Goal: Submit feedback/report problem: Submit feedback/report problem

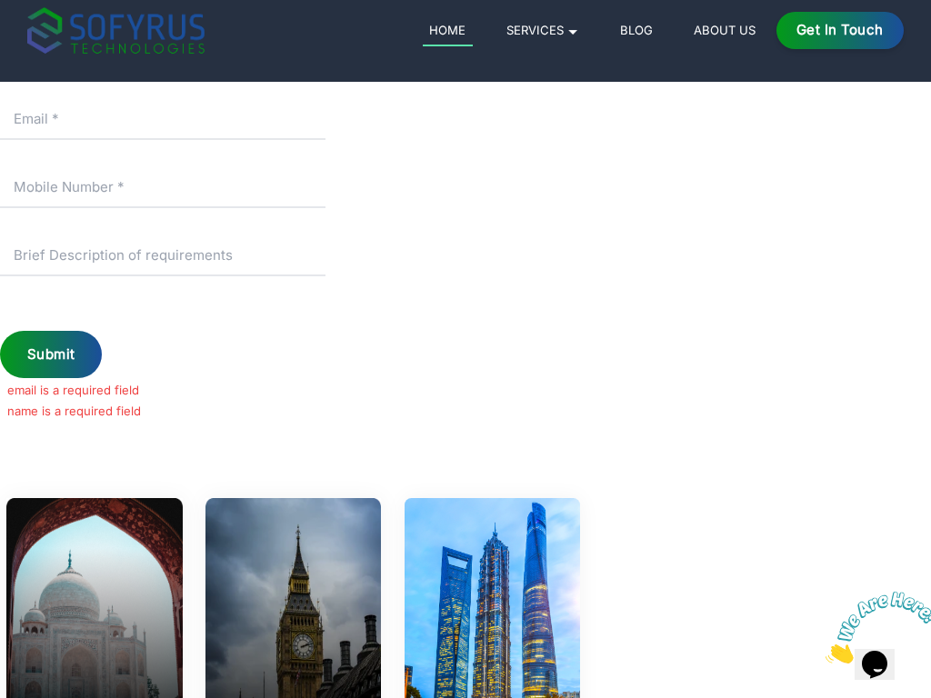
scroll to position [98, 0]
click at [163, 51] on img at bounding box center [115, 30] width 177 height 46
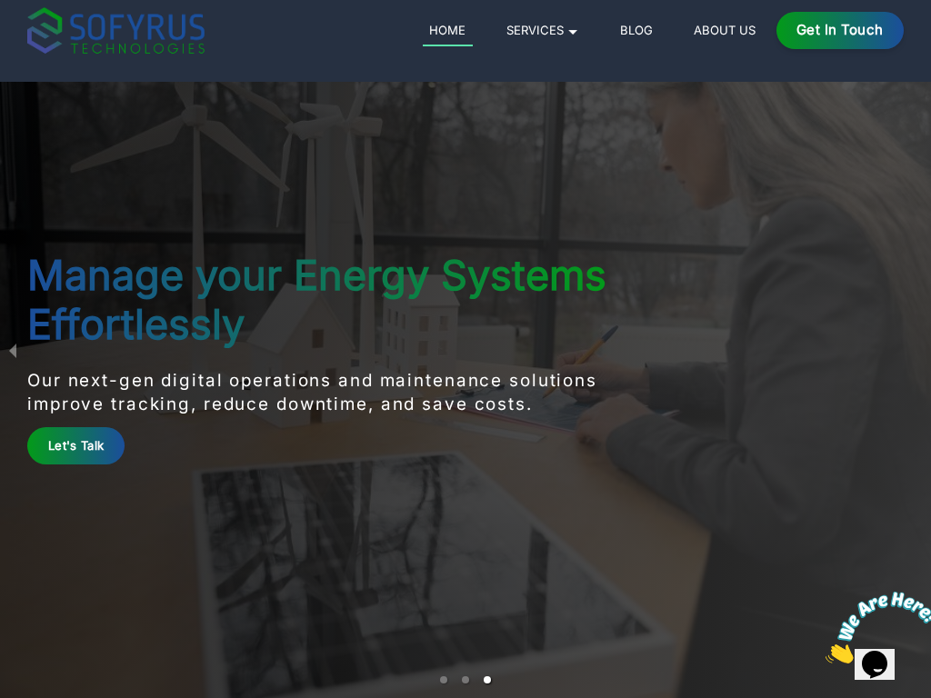
scroll to position [8589, 0]
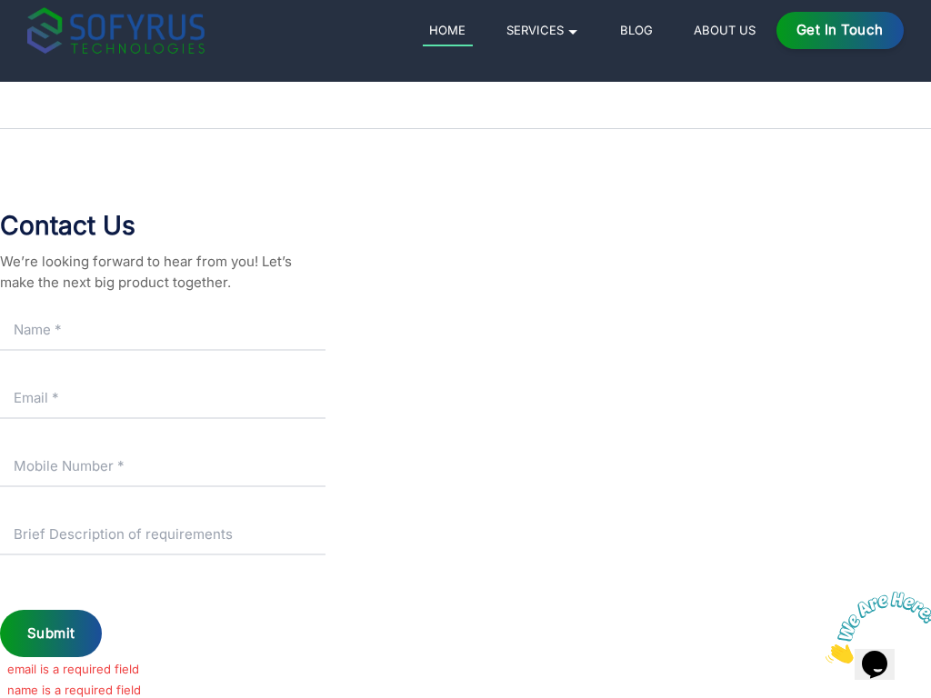
click at [163, 330] on input "text" at bounding box center [162, 330] width 325 height 41
type input "productize"
click at [163, 330] on input "text" at bounding box center [162, 330] width 325 height 41
click at [163, 466] on input "number" at bounding box center [162, 466] width 325 height 41
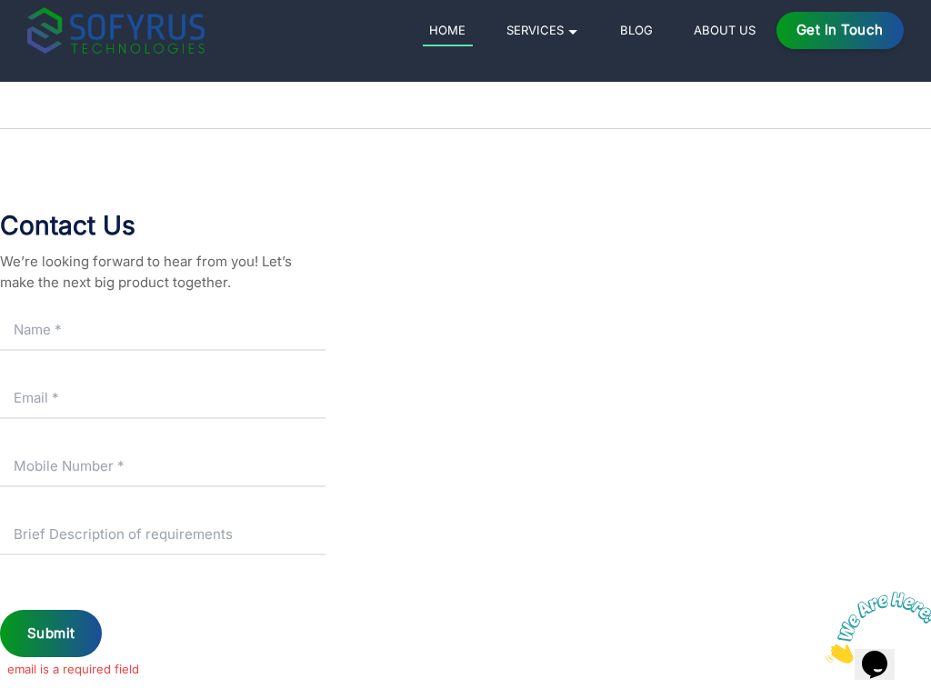
type input "productize"
type input "4232056197"
click at [163, 466] on input "number" at bounding box center [162, 466] width 325 height 41
type input "4232056197"
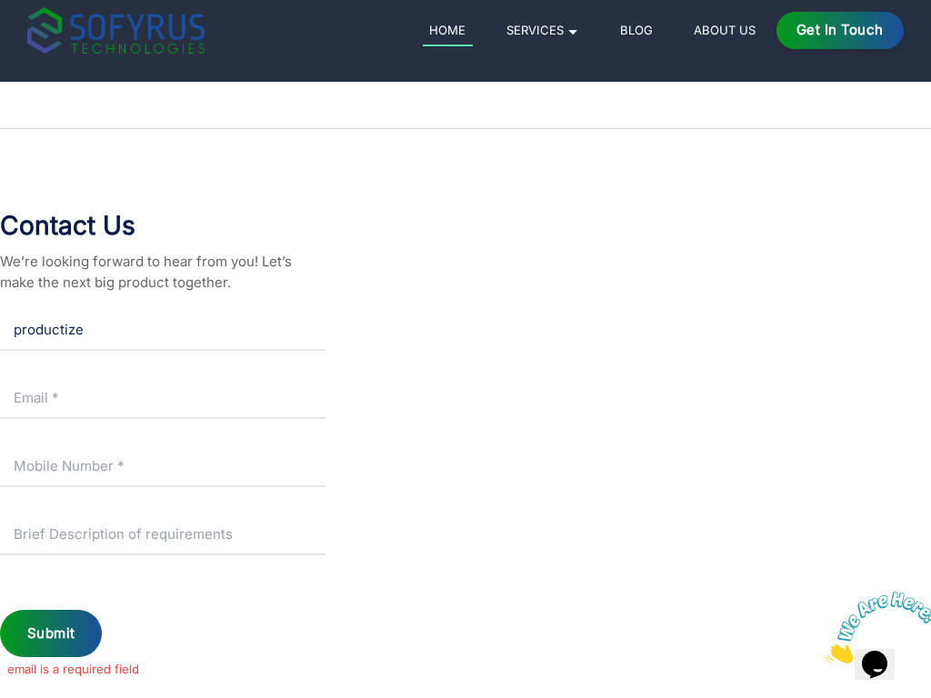
click at [163, 466] on input "number" at bounding box center [162, 466] width 325 height 41
type input "4232056197"
click at [163, 466] on input "number" at bounding box center [162, 466] width 325 height 41
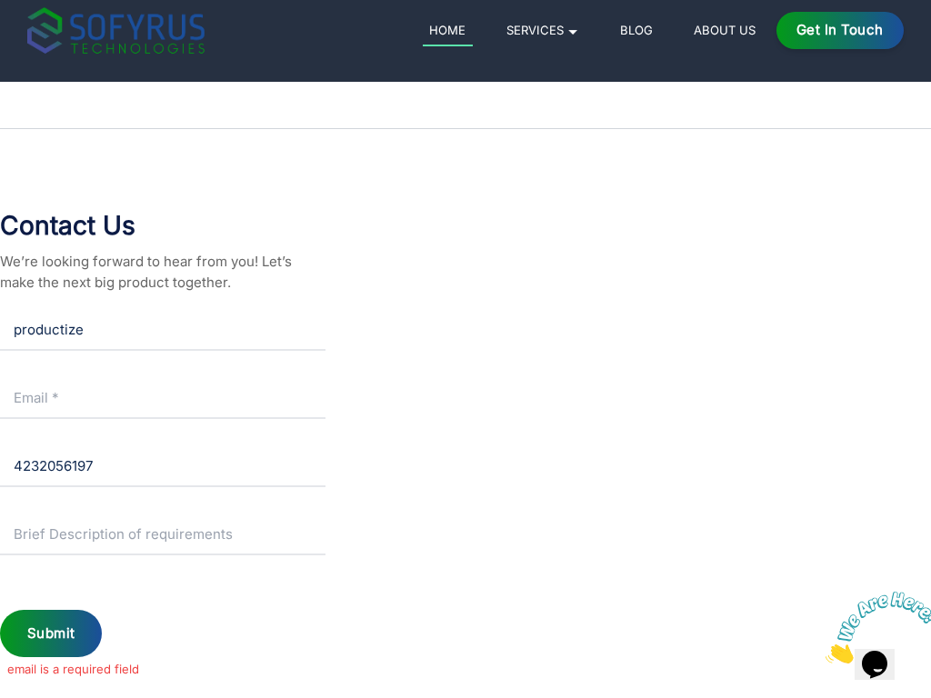
type input "4232056197"
click at [163, 466] on input "number" at bounding box center [162, 466] width 325 height 41
click at [163, 534] on input "text" at bounding box center [162, 534] width 325 height 41
type input "4232056197"
type input "[US_STATE]"
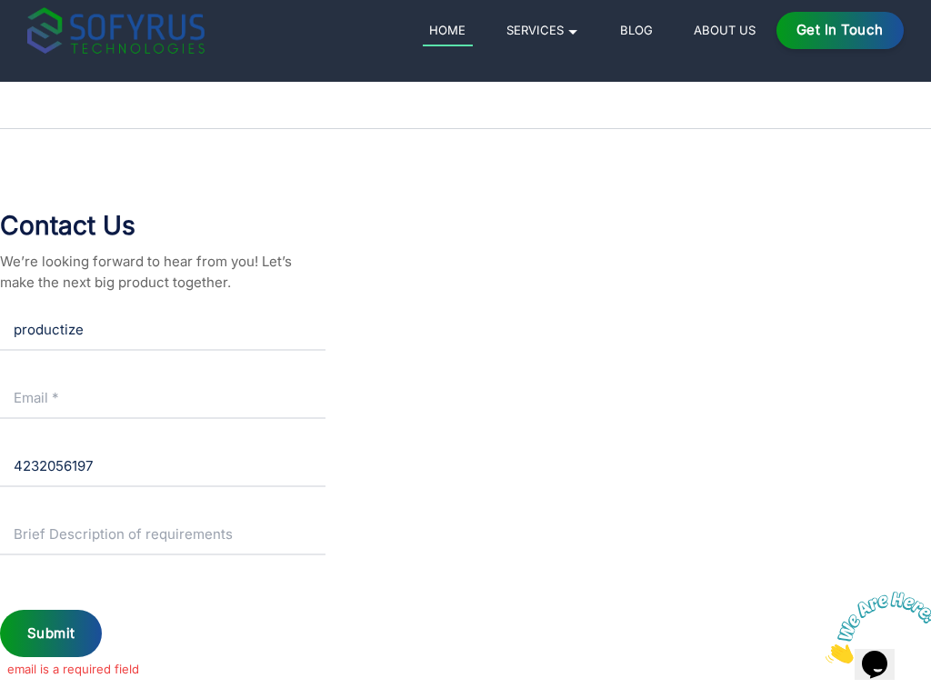
click at [163, 534] on input "text" at bounding box center [162, 534] width 325 height 41
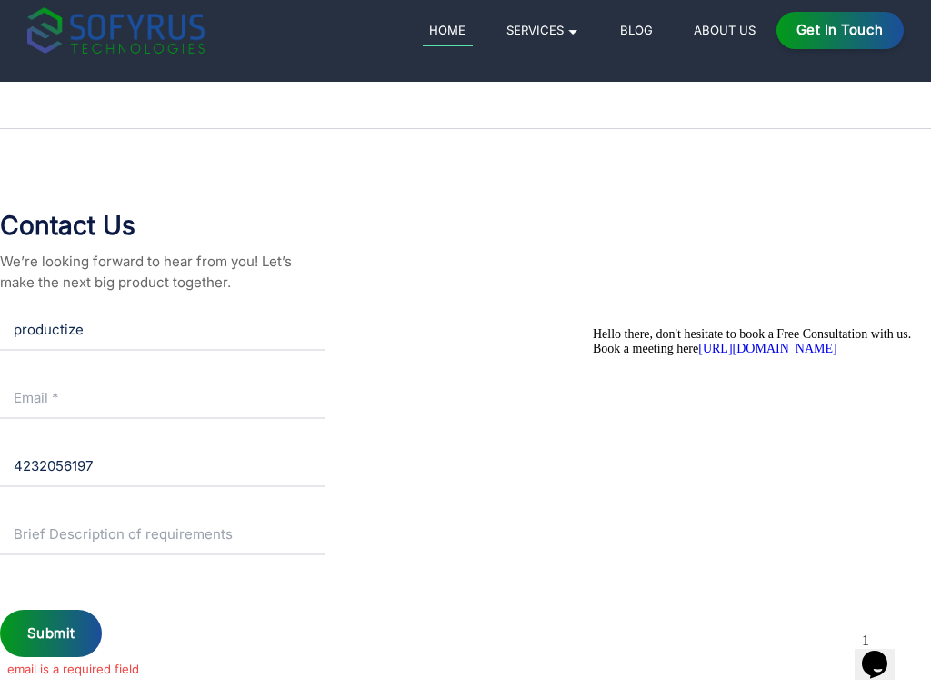
type input "[US_STATE]"
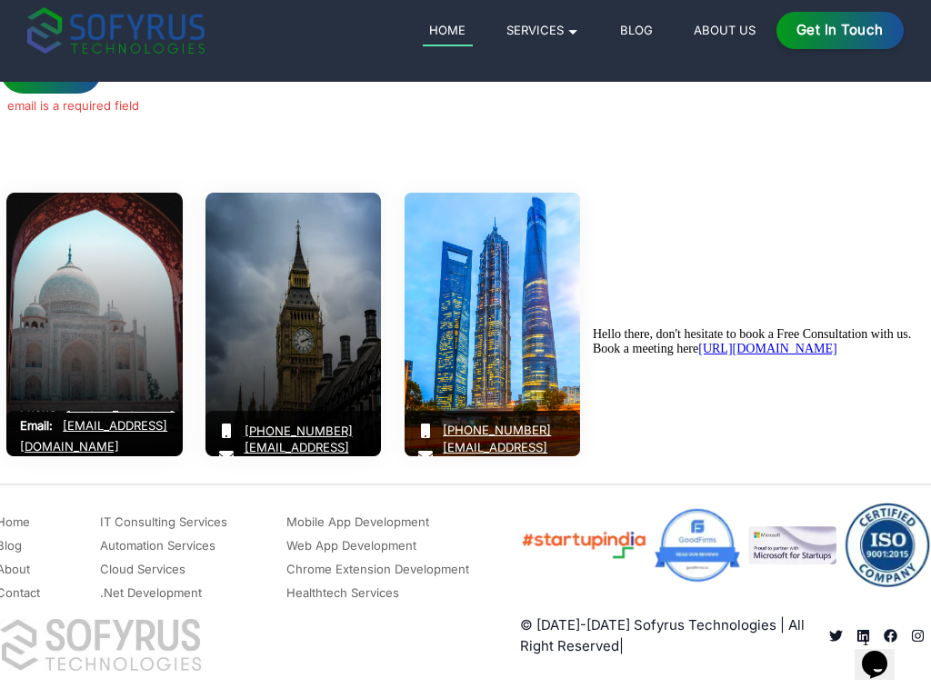
scroll to position [8774, 0]
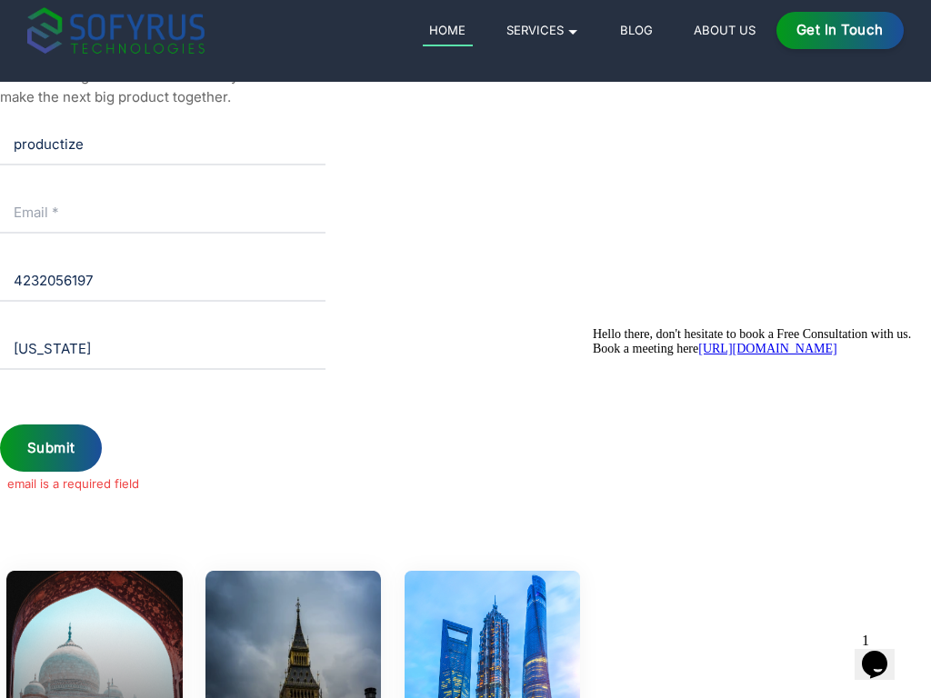
click at [163, 145] on input "productize" at bounding box center [162, 145] width 325 height 41
type input "p"
type input "[PERSON_NAME]"
click at [163, 145] on input "text" at bounding box center [162, 145] width 325 height 41
click at [163, 145] on input "productize" at bounding box center [162, 145] width 325 height 41
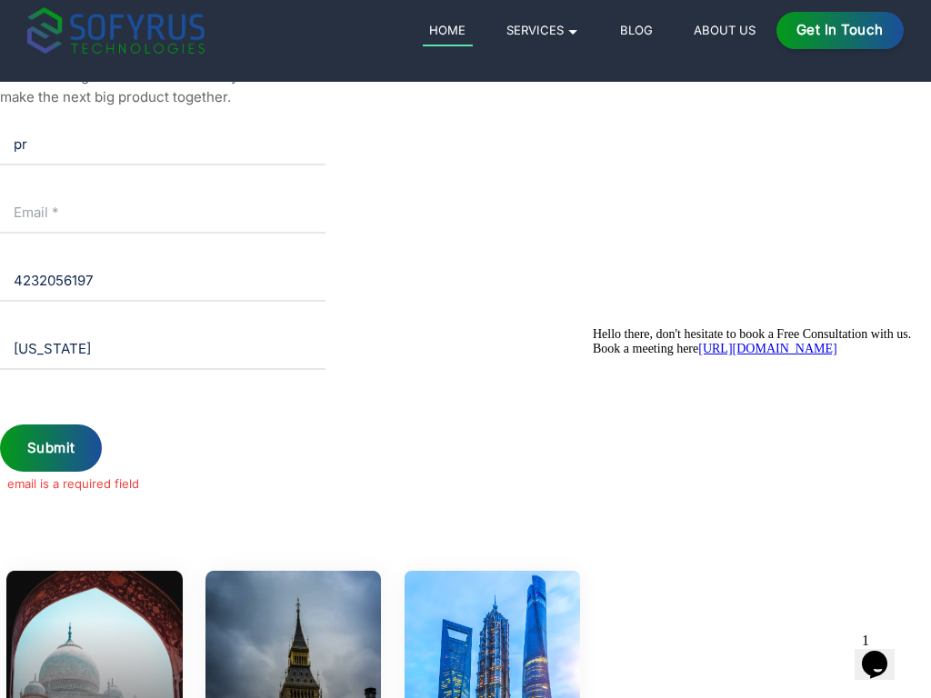
type input "p"
type input "Tools"
click at [163, 145] on input "text" at bounding box center [162, 145] width 325 height 41
type input "productize"
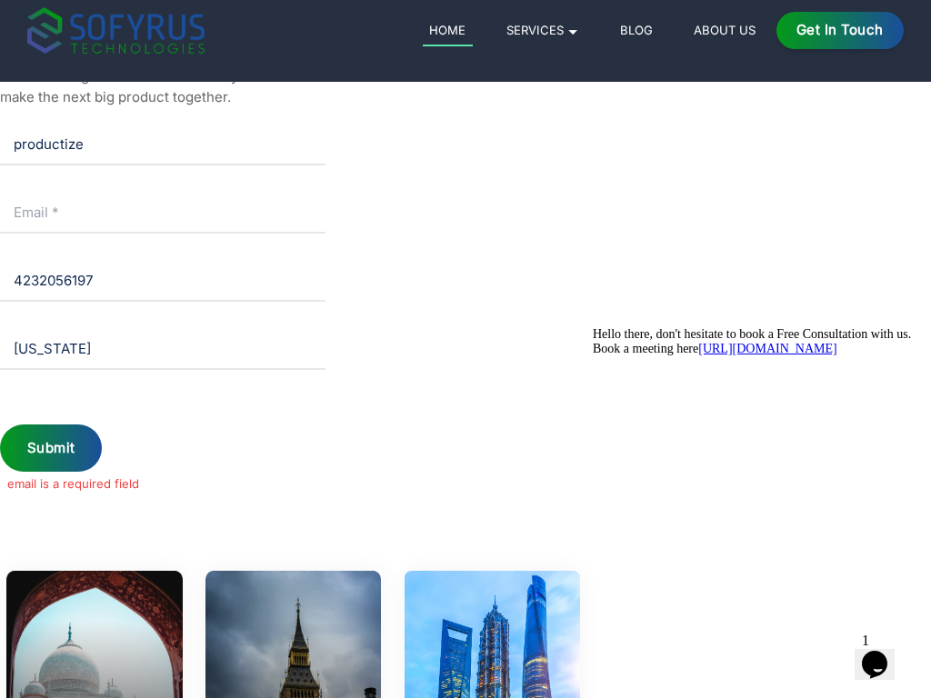
click at [163, 281] on input "4232056197" at bounding box center [162, 281] width 325 height 41
type input "4"
type input "4232056197"
click at [163, 281] on input "number" at bounding box center [162, 281] width 325 height 41
click at [163, 281] on input "4232056197" at bounding box center [162, 281] width 325 height 41
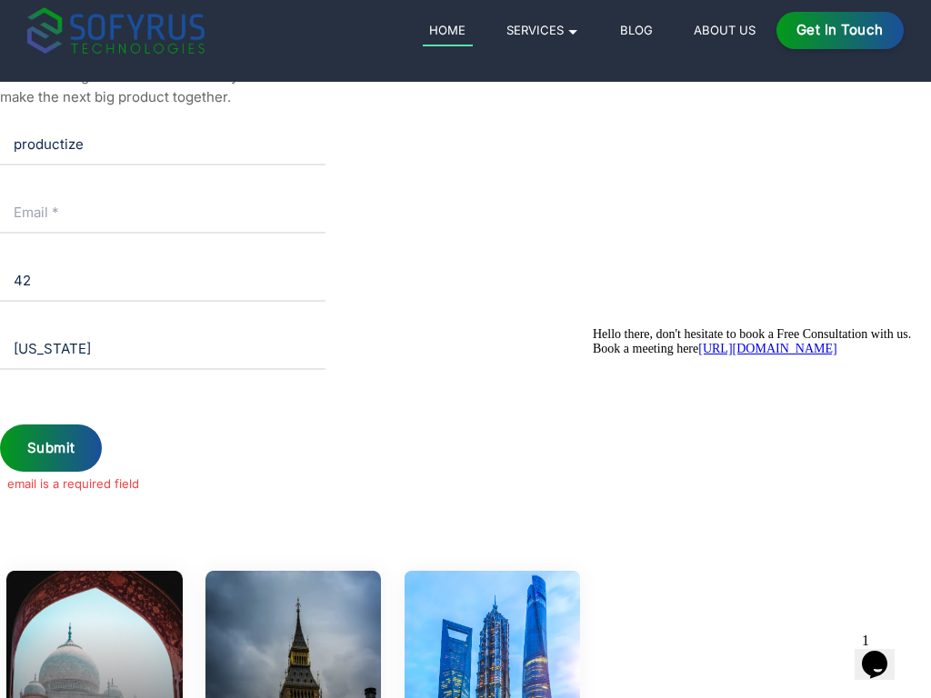
type input "4"
type input "4232056197"
click at [163, 281] on input "number" at bounding box center [162, 281] width 325 height 41
click at [163, 281] on input "4232056197" at bounding box center [162, 281] width 325 height 41
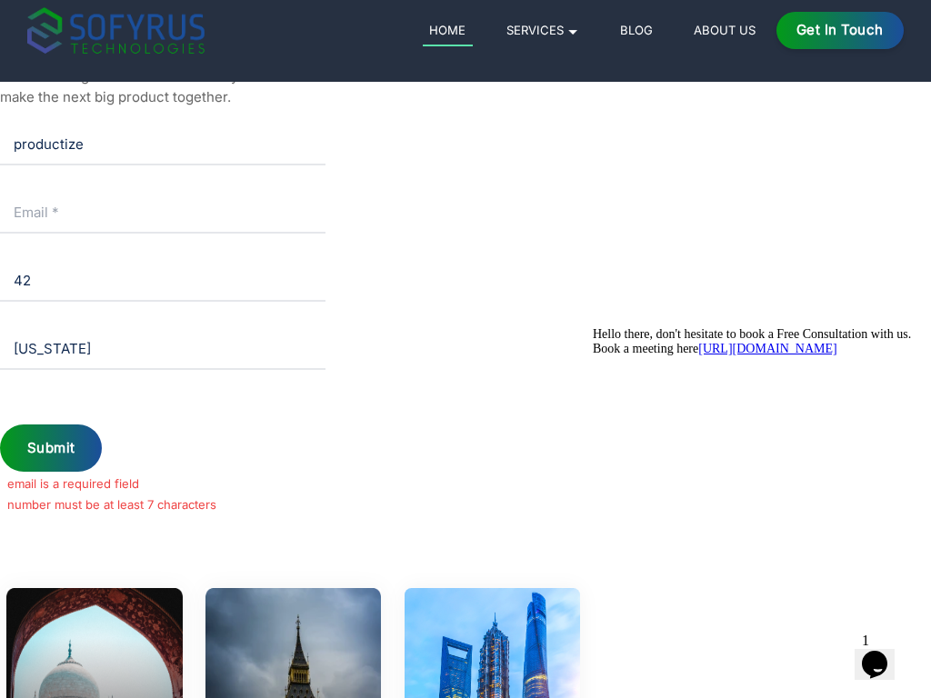
type input "4"
type input "4232056197"
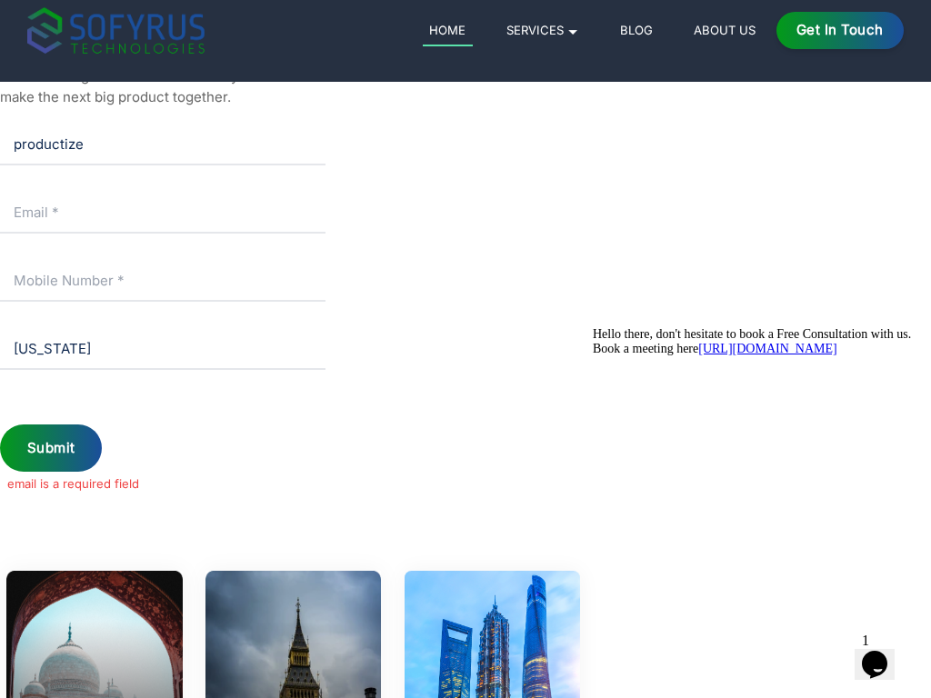
click at [163, 281] on input "number" at bounding box center [162, 281] width 325 height 41
click at [163, 281] on input "4232056197" at bounding box center [162, 281] width 325 height 41
type input "4"
type input "4232056197"
click at [163, 281] on input "number" at bounding box center [162, 281] width 325 height 41
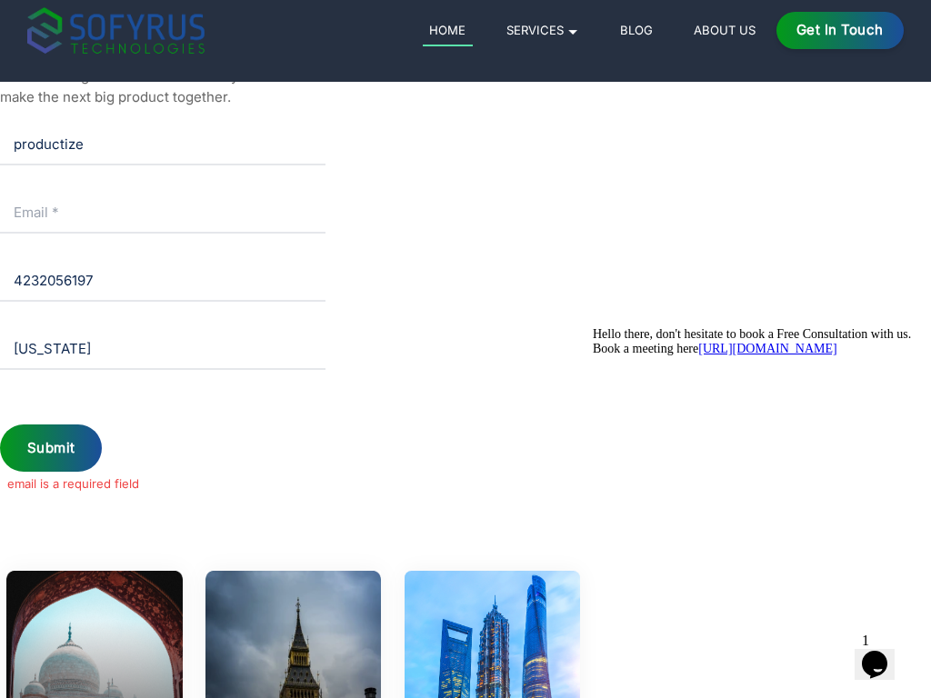
type input "4232056197"
click at [163, 349] on input "[US_STATE]" at bounding box center [162, 349] width 325 height 41
type input "A"
type input "TCP"
click at [163, 349] on input "text" at bounding box center [162, 349] width 325 height 41
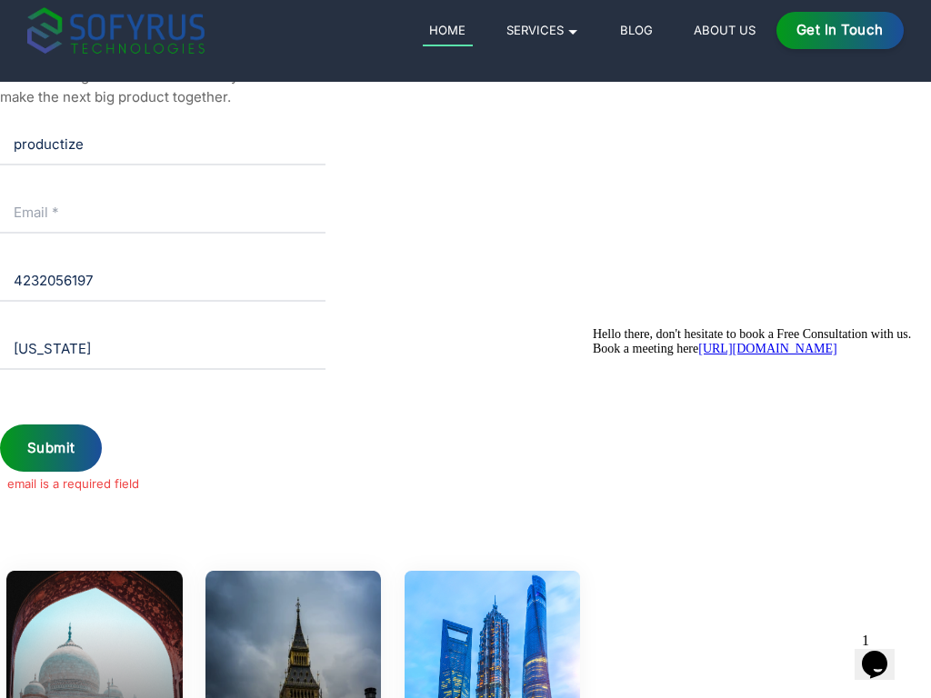
type input "[US_STATE]"
click at [163, 145] on input "productize" at bounding box center [162, 145] width 325 height 41
type input "p"
type input "[PERSON_NAME]"
click at [163, 213] on input "email" at bounding box center [162, 213] width 325 height 41
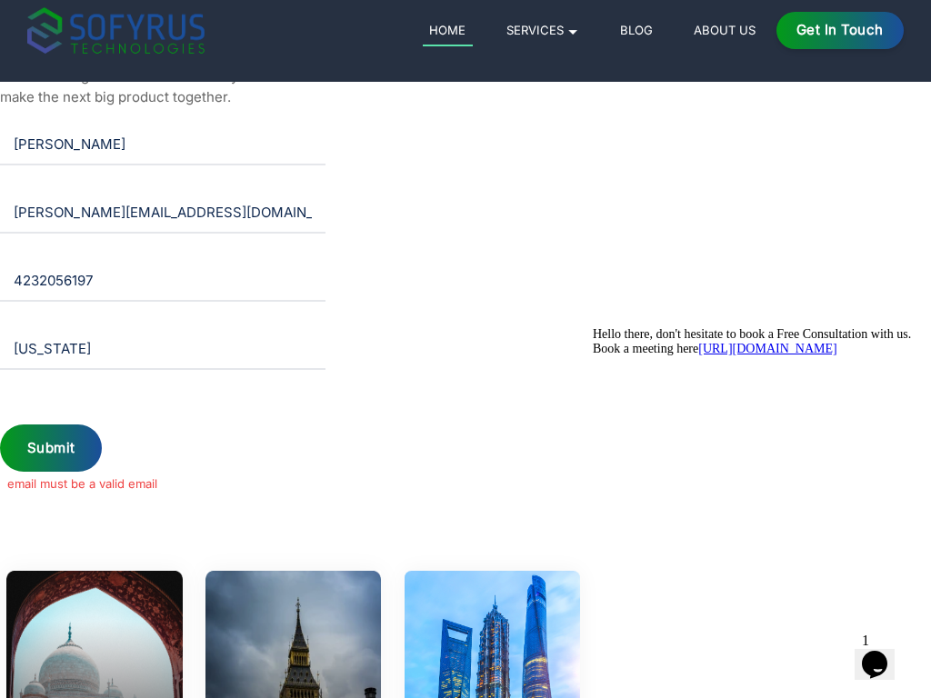
type input "[PERSON_NAME][EMAIL_ADDRESS][DOMAIN_NAME]"
click at [163, 281] on input "4232056197" at bounding box center [162, 281] width 325 height 41
type input "4"
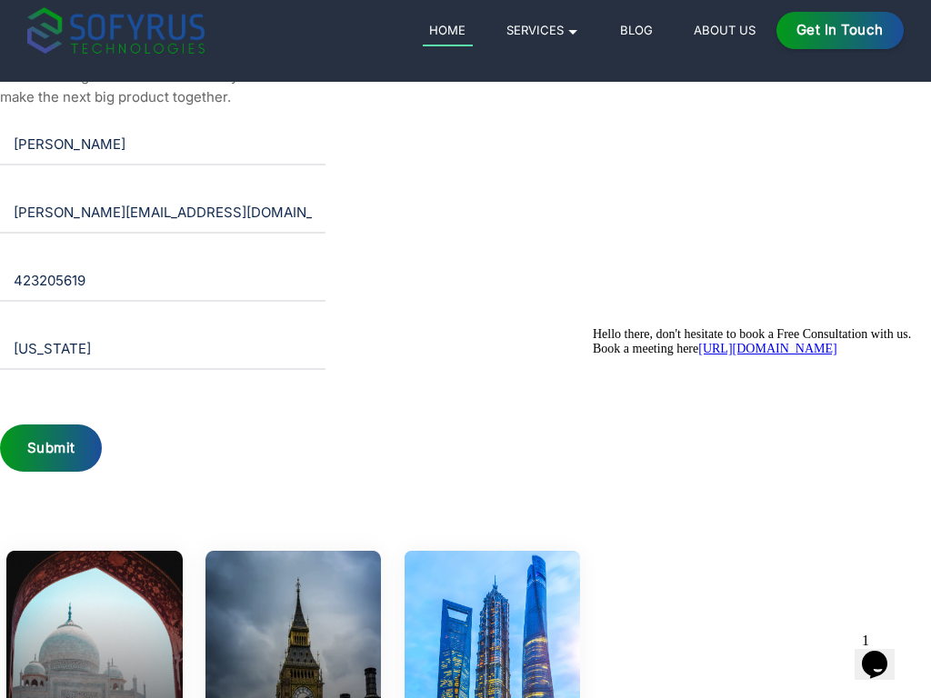
type input "4232056197"
click at [163, 349] on input "[US_STATE]" at bounding box center [162, 349] width 325 height 41
type input "A"
type input "TCP"
click at [0, 424] on button "Submit" at bounding box center [51, 448] width 102 height 48
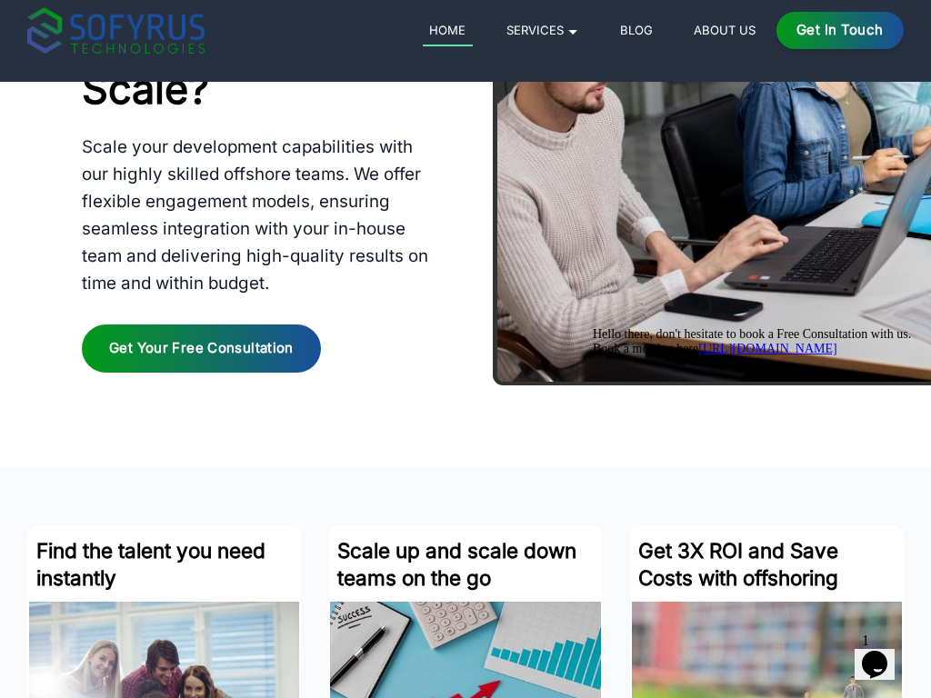
scroll to position [8873, 0]
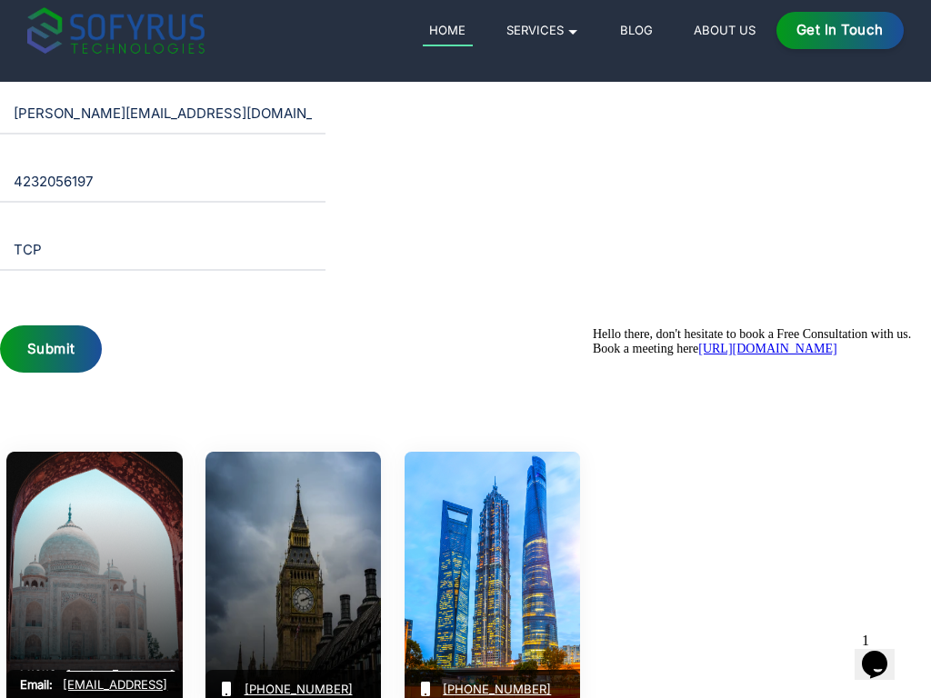
click at [50, 349] on div "Submit" at bounding box center [51, 349] width 102 height 48
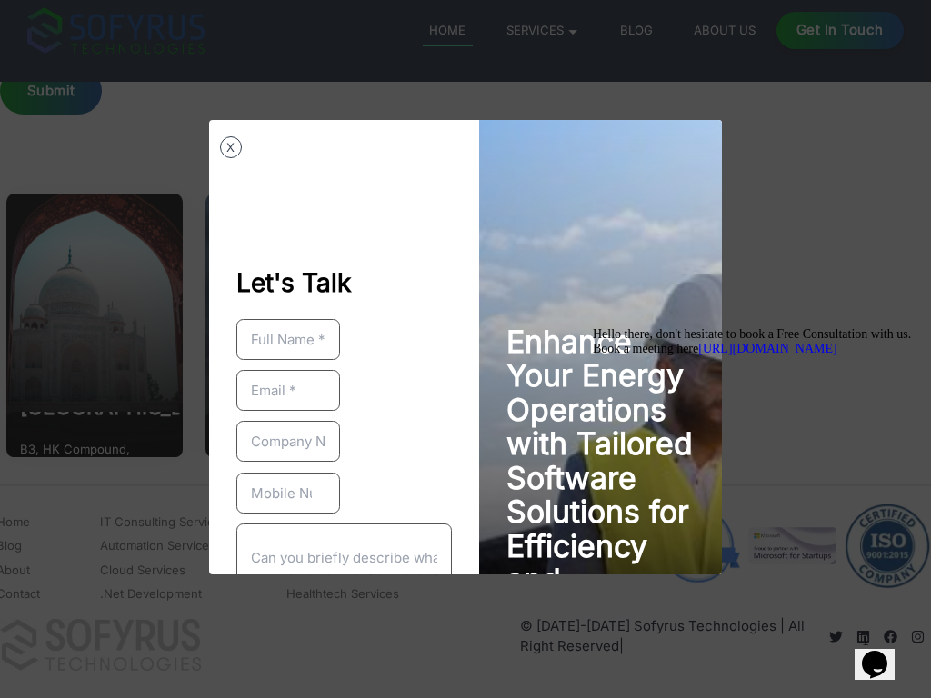
scroll to position [3111, 0]
